Goal: Navigation & Orientation: Find specific page/section

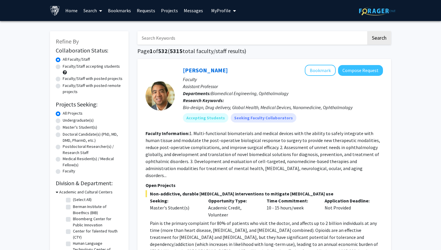
click at [93, 11] on link "Search" at bounding box center [93, 10] width 25 height 20
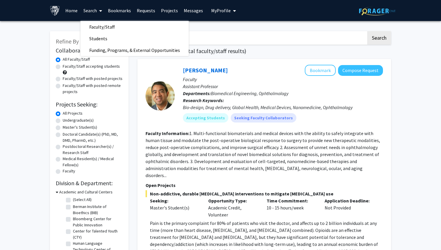
click at [57, 10] on img at bounding box center [55, 11] width 10 height 10
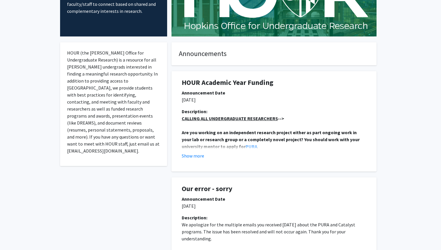
scroll to position [78, 0]
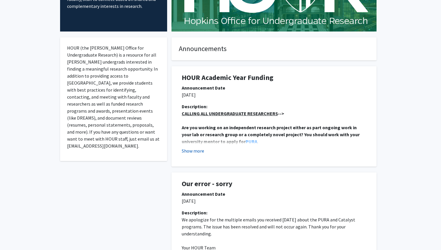
click at [200, 152] on button "Show more" at bounding box center [193, 150] width 22 height 7
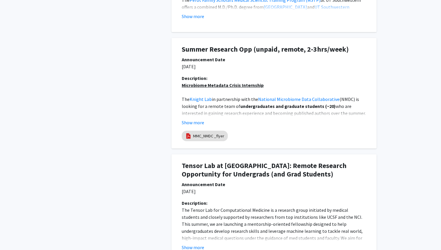
scroll to position [636, 0]
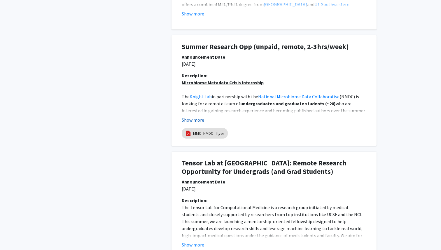
click at [200, 120] on button "Show more" at bounding box center [193, 119] width 22 height 7
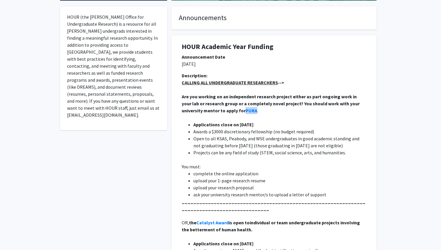
scroll to position [0, 0]
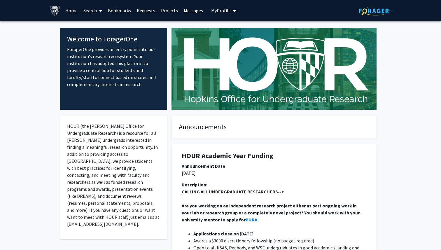
click at [96, 8] on link "Search" at bounding box center [93, 10] width 25 height 20
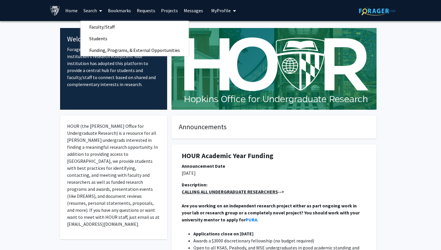
click at [123, 12] on link "Bookmarks" at bounding box center [119, 10] width 29 height 20
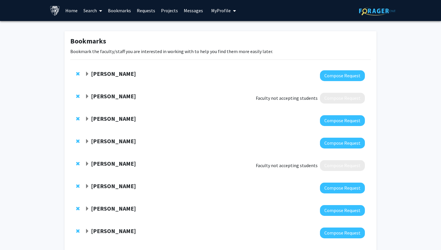
click at [78, 96] on span "Remove Kelly Mills from bookmarks" at bounding box center [78, 96] width 4 height 5
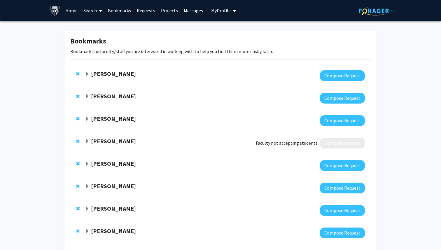
click at [77, 142] on span "Remove Colleen Stuart from bookmarks" at bounding box center [78, 141] width 4 height 5
click at [112, 74] on strong "[PERSON_NAME]" at bounding box center [113, 73] width 45 height 7
